Goal: Find specific page/section

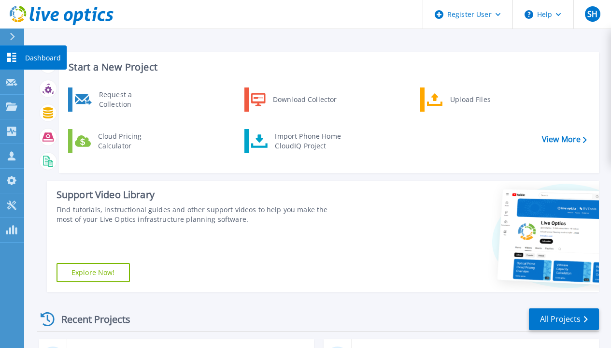
click at [25, 60] on div "Dashboard" at bounding box center [45, 57] width 43 height 24
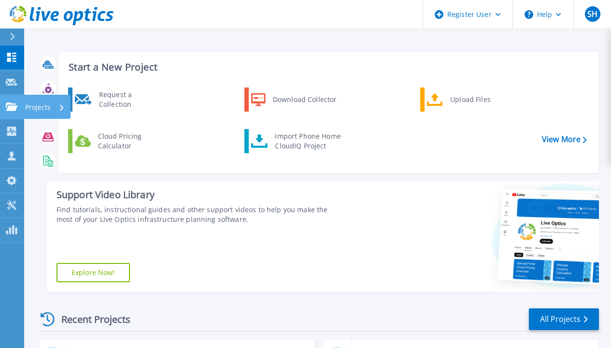
click at [14, 107] on icon at bounding box center [12, 106] width 12 height 8
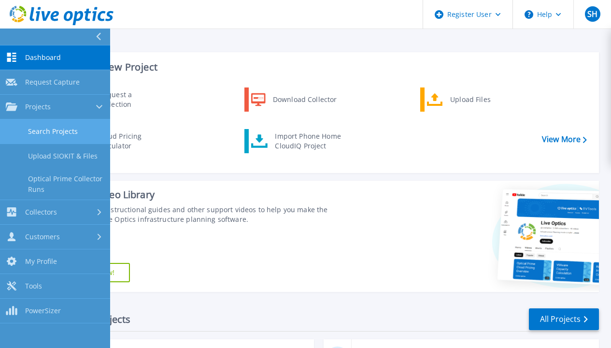
click at [54, 133] on link "Search Projects" at bounding box center [55, 131] width 110 height 25
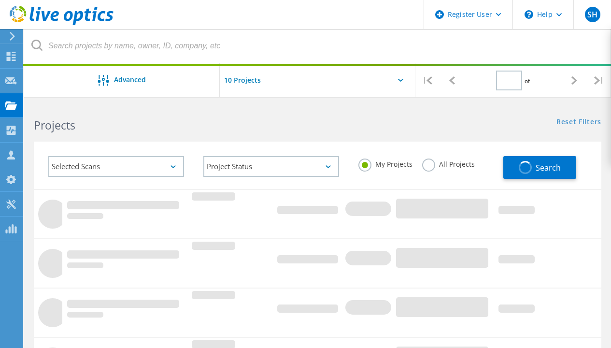
type input "3"
